Goal: Information Seeking & Learning: Learn about a topic

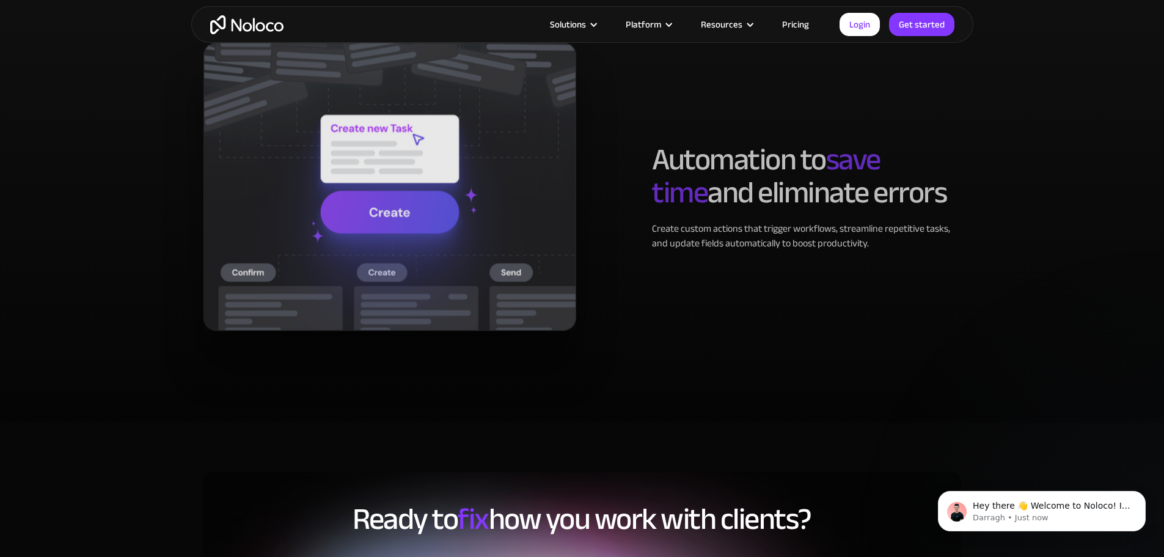
scroll to position [2567, 0]
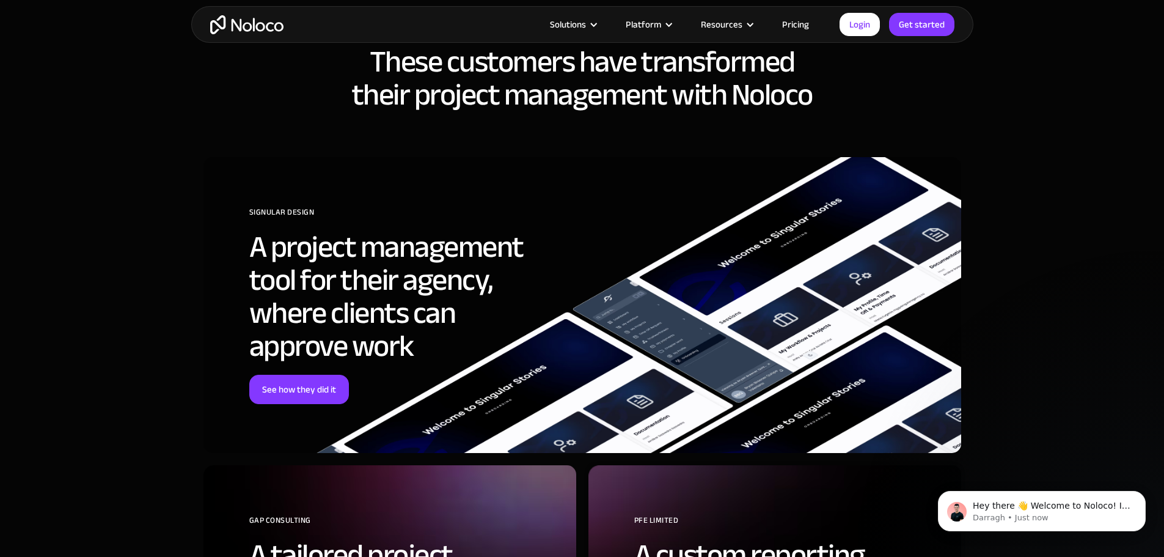
scroll to position [3484, 0]
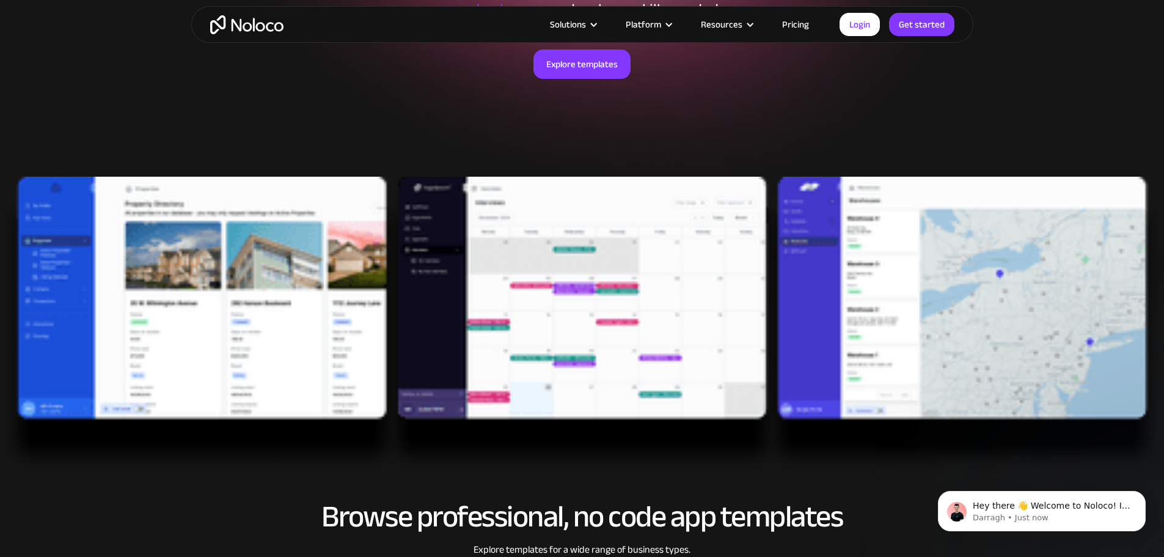
scroll to position [244, 0]
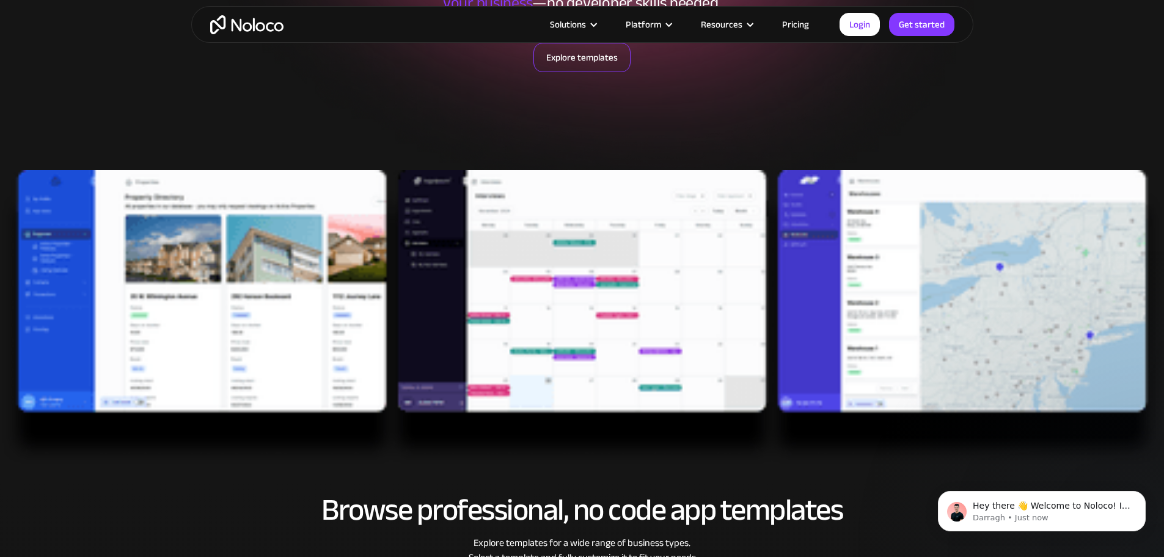
click at [572, 63] on link "Explore templates" at bounding box center [582, 57] width 97 height 29
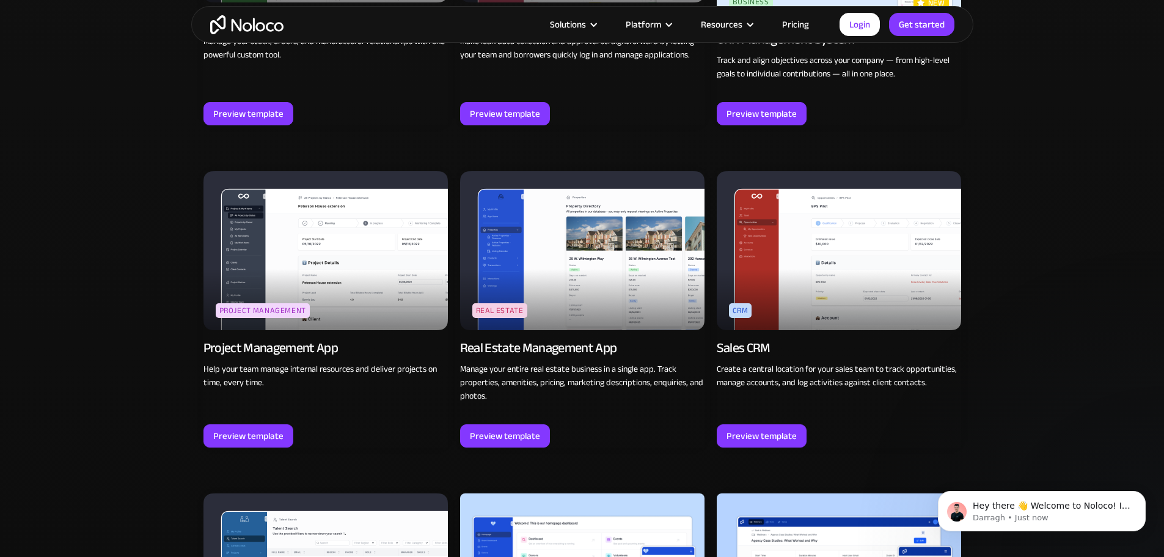
scroll to position [2131, 0]
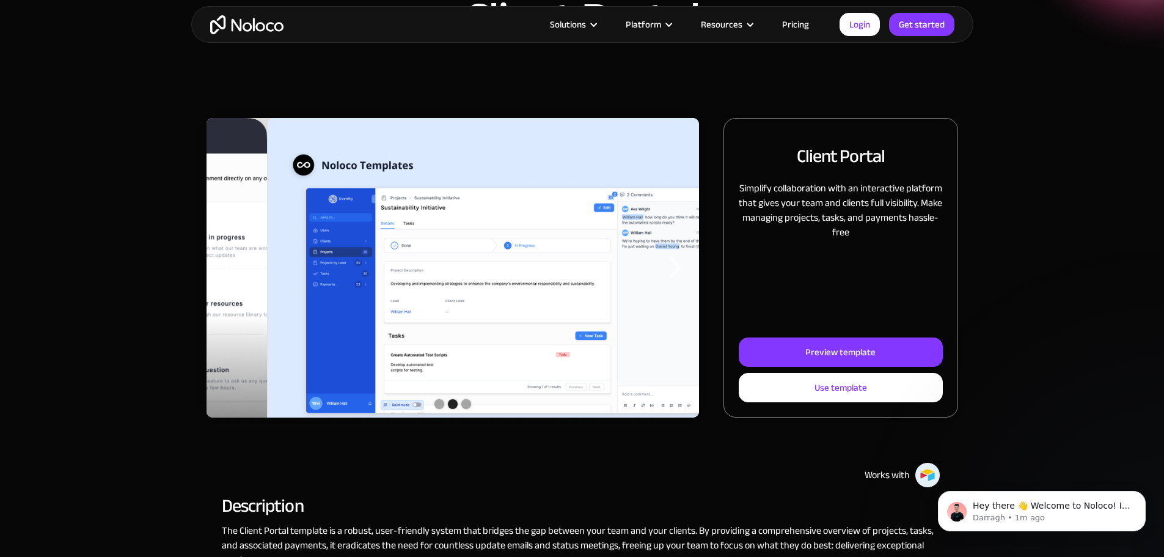
scroll to position [61, 0]
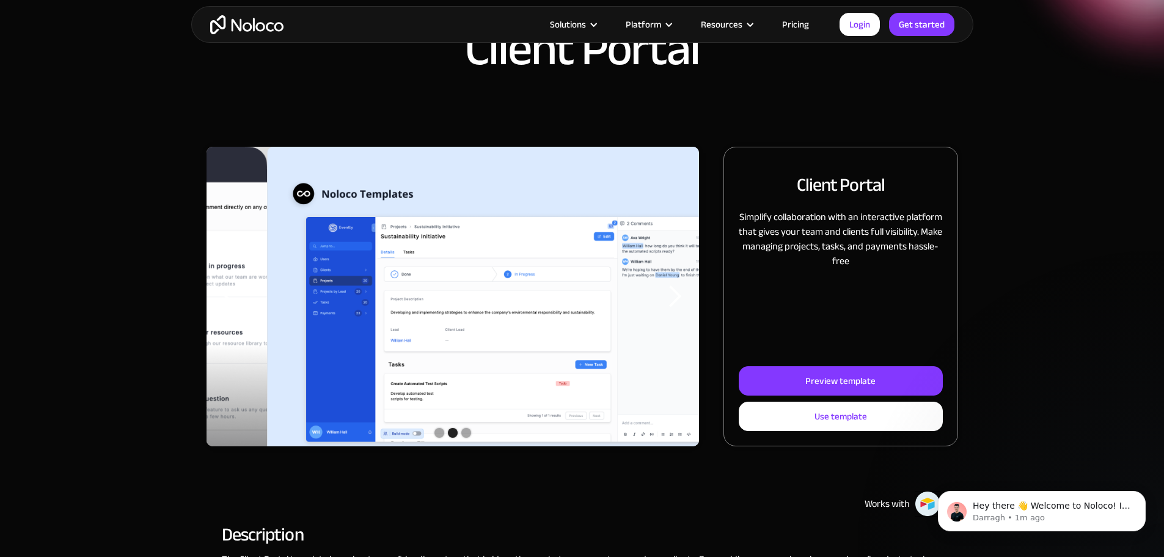
click at [663, 309] on div "next slide" at bounding box center [675, 296] width 24 height 24
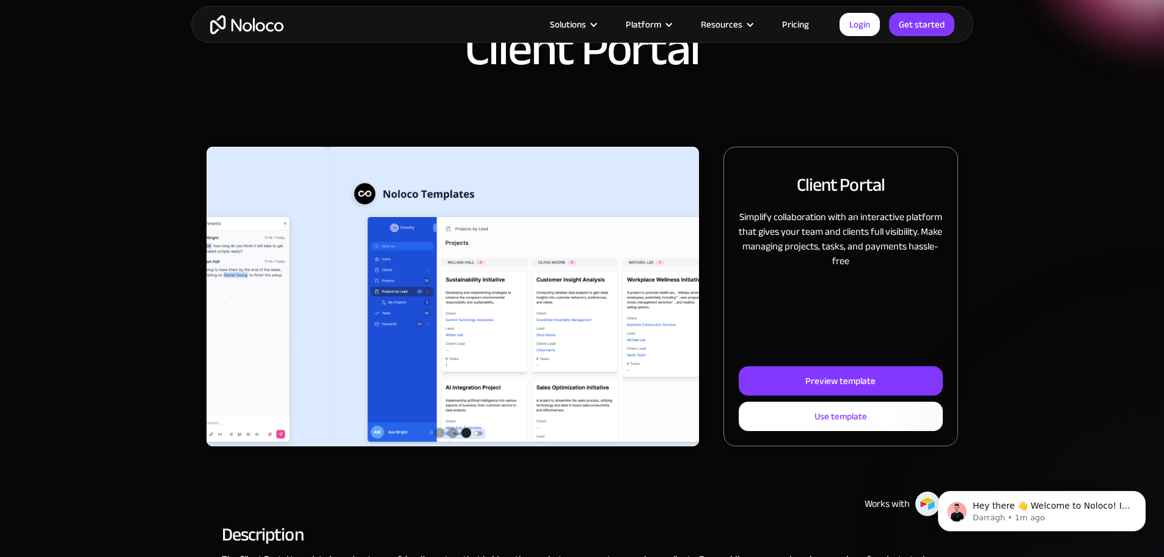
click at [663, 309] on div "next slide" at bounding box center [675, 296] width 24 height 24
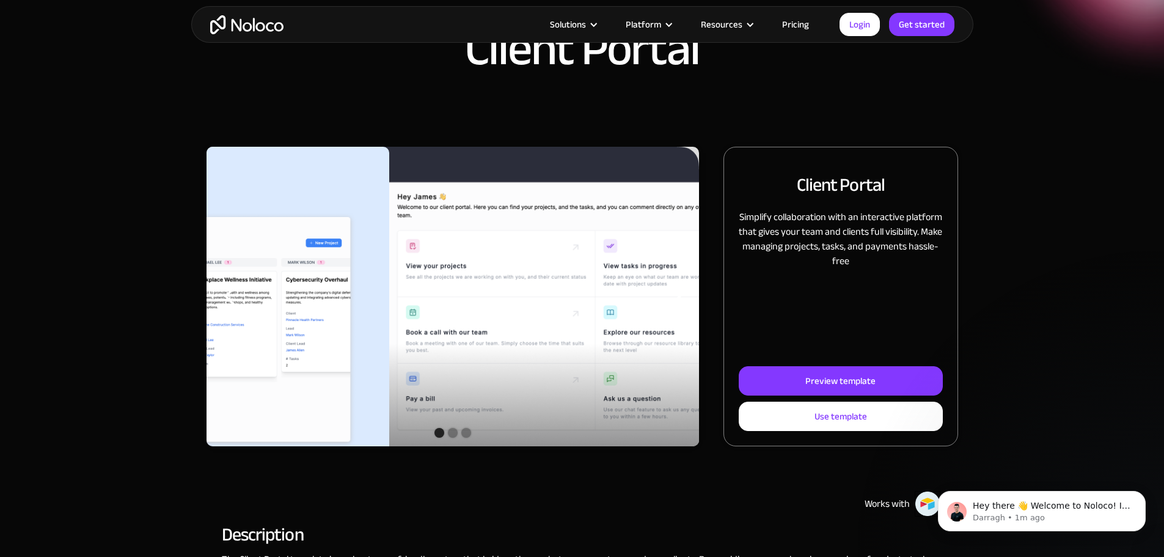
click at [663, 309] on div "next slide" at bounding box center [675, 296] width 24 height 24
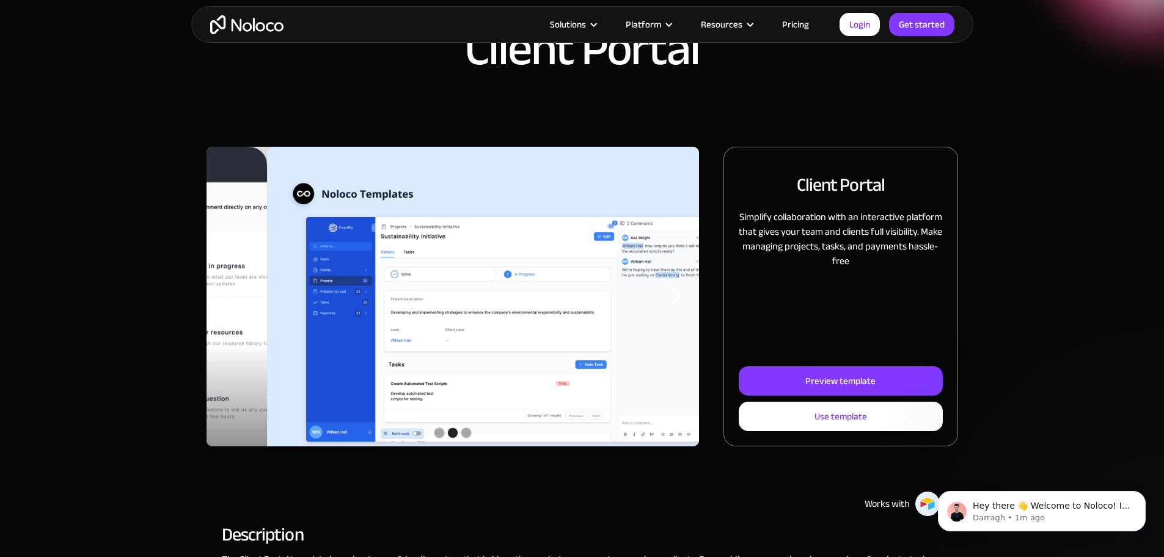
click at [663, 309] on div "next slide" at bounding box center [675, 296] width 24 height 24
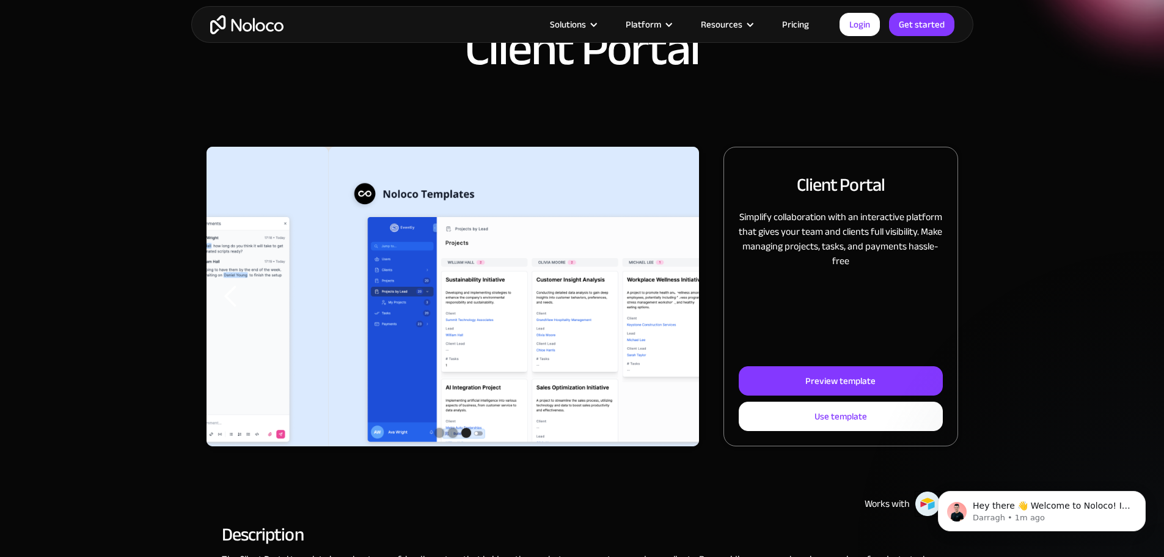
click at [663, 309] on div "next slide" at bounding box center [675, 296] width 24 height 24
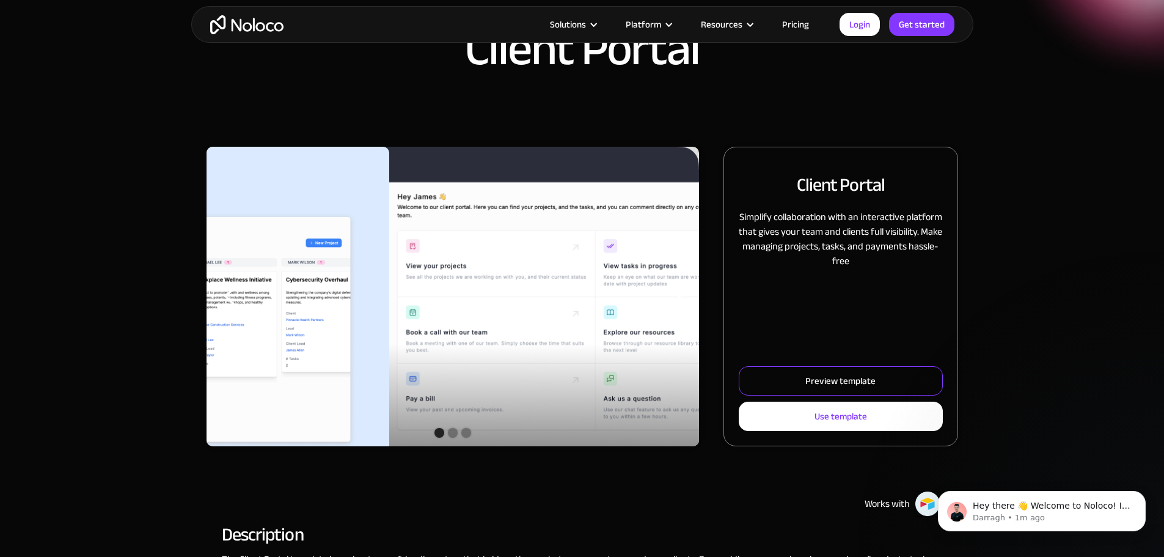
click at [806, 389] on div "Preview template" at bounding box center [841, 381] width 70 height 16
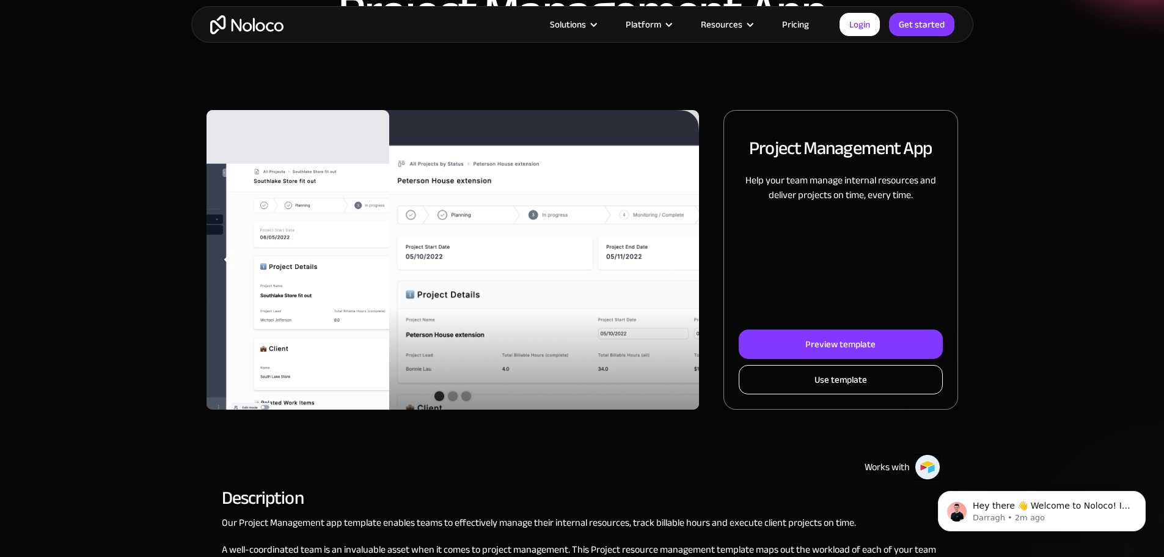
scroll to position [122, 0]
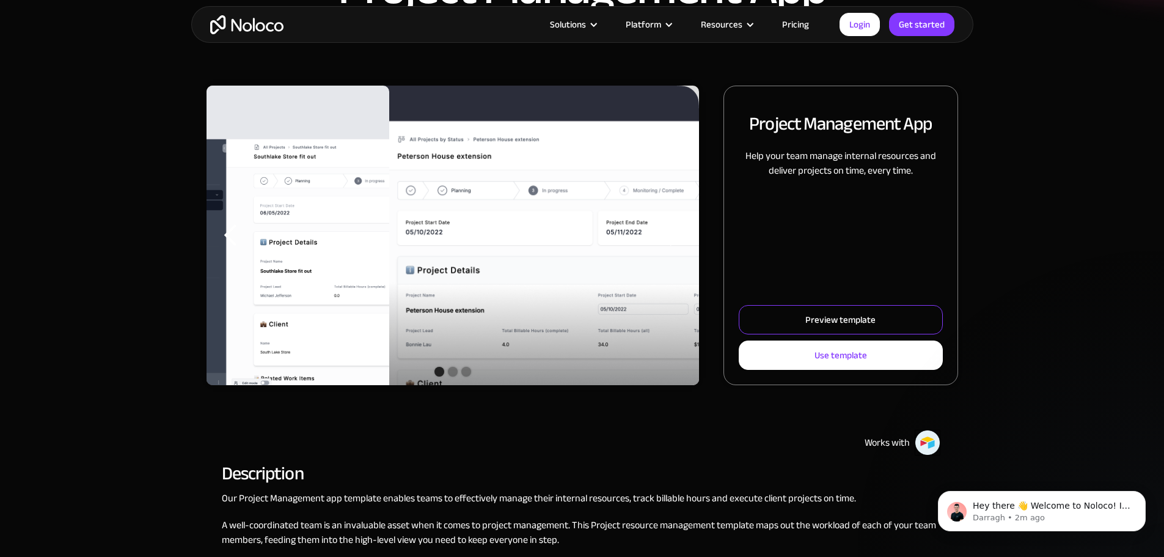
click at [827, 328] on div "Preview template" at bounding box center [841, 320] width 70 height 16
